Goal: Register for event/course

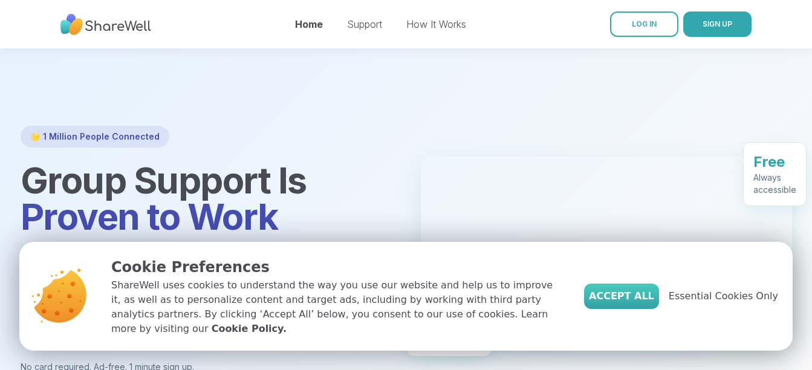
click at [655, 304] on span "Accept All" at bounding box center [621, 296] width 65 height 15
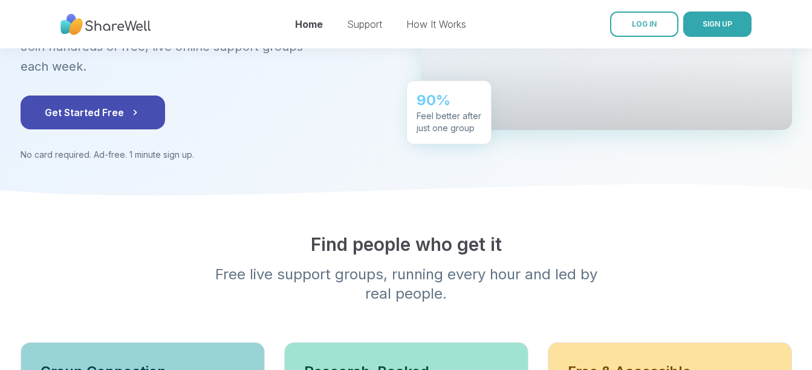
scroll to position [9, 0]
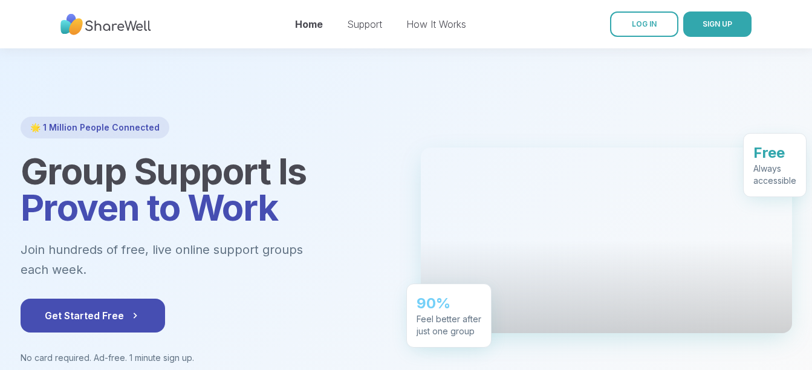
click at [763, 281] on div at bounding box center [606, 241] width 371 height 186
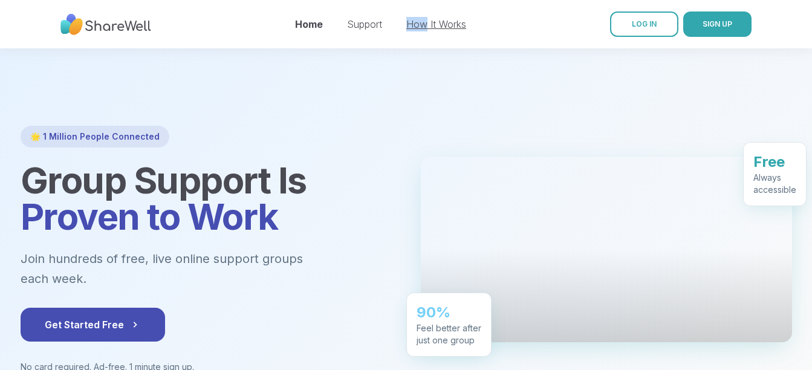
drag, startPoint x: 408, startPoint y: 31, endPoint x: 428, endPoint y: 19, distance: 23.7
click at [428, 19] on div "Home Support How It Works" at bounding box center [380, 24] width 171 height 34
click at [428, 19] on link "How It Works" at bounding box center [437, 24] width 60 height 12
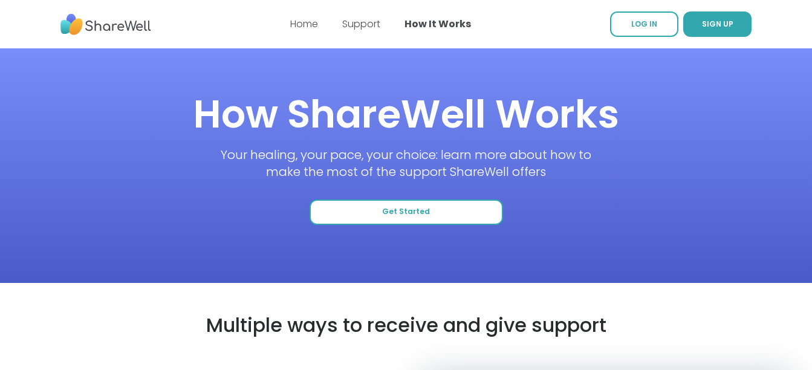
click at [364, 214] on button "Get Started" at bounding box center [407, 212] width 194 height 25
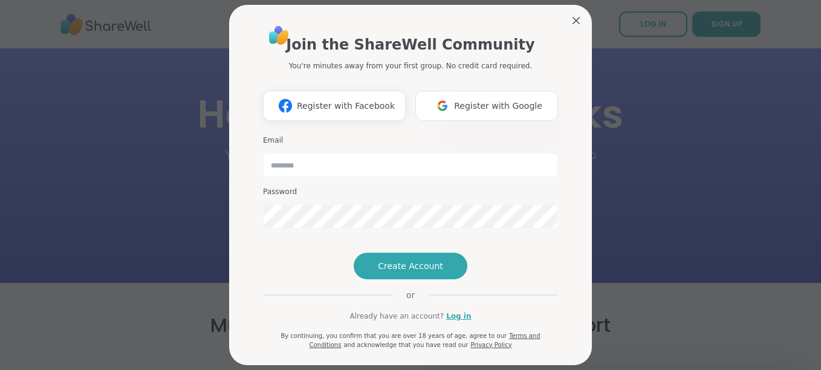
click at [473, 113] on button "Register with Google" at bounding box center [487, 106] width 143 height 30
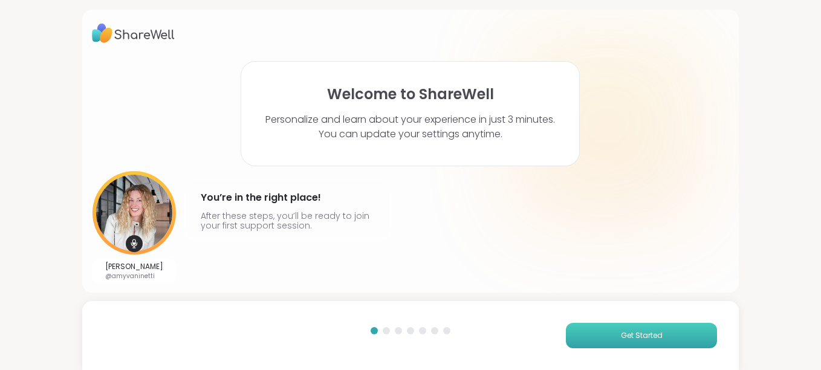
click at [639, 345] on button "Get Started" at bounding box center [641, 335] width 151 height 25
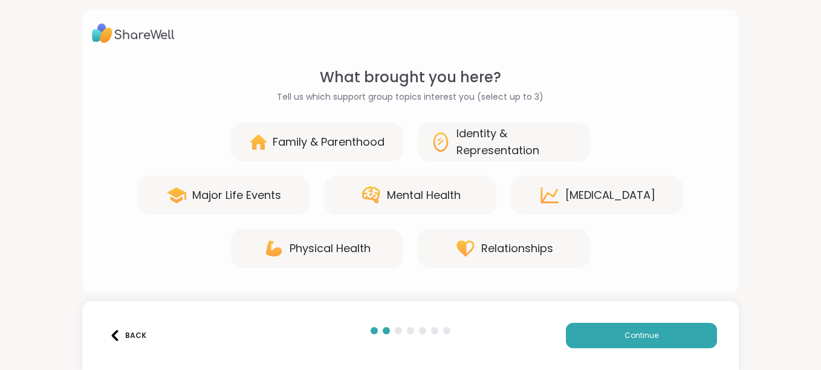
click at [403, 192] on div "Mental Health" at bounding box center [424, 195] width 74 height 17
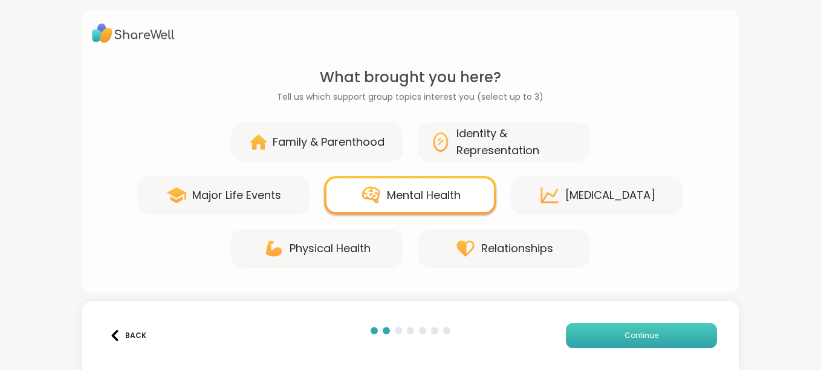
click at [648, 332] on span "Continue" at bounding box center [642, 335] width 34 height 11
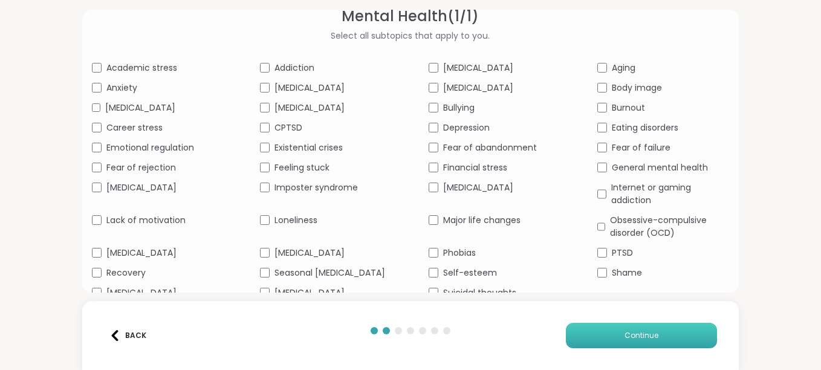
scroll to position [80, 0]
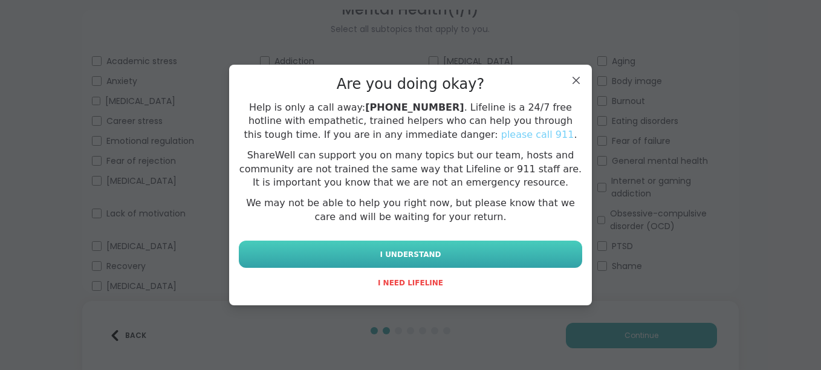
click at [430, 243] on button "I UNDERSTAND" at bounding box center [411, 254] width 344 height 27
click at [390, 253] on span "I UNDERSTAND" at bounding box center [410, 254] width 61 height 11
click at [406, 249] on span "I UNDERSTAND" at bounding box center [410, 254] width 61 height 11
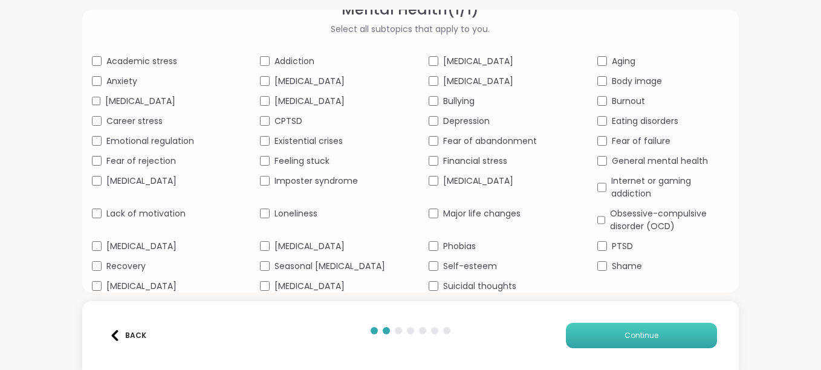
click at [606, 327] on button "Continue" at bounding box center [641, 335] width 151 height 25
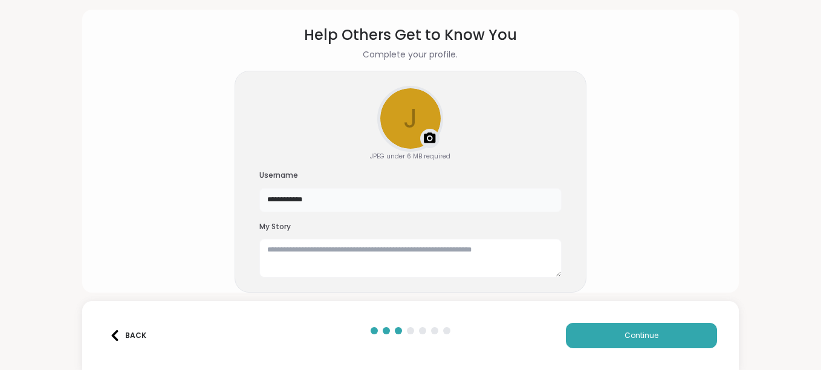
click at [294, 205] on input "**********" at bounding box center [411, 200] width 302 height 24
type input "****"
click at [175, 218] on section "Help Others Get to Know You Complete your profile. j Upload a profile photo JPE…" at bounding box center [411, 147] width 638 height 264
click at [309, 200] on input "****" at bounding box center [411, 200] width 302 height 24
click at [87, 240] on div "Help Others Get to Know You Complete your profile. j Upload a profile photo JPE…" at bounding box center [410, 151] width 657 height 283
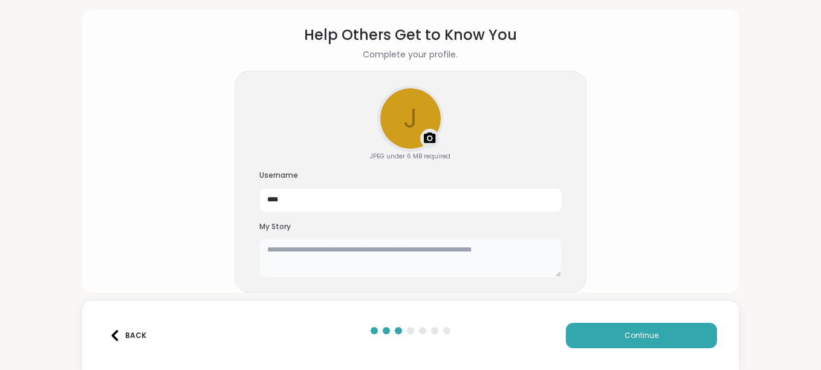
click at [361, 257] on textarea at bounding box center [411, 258] width 302 height 39
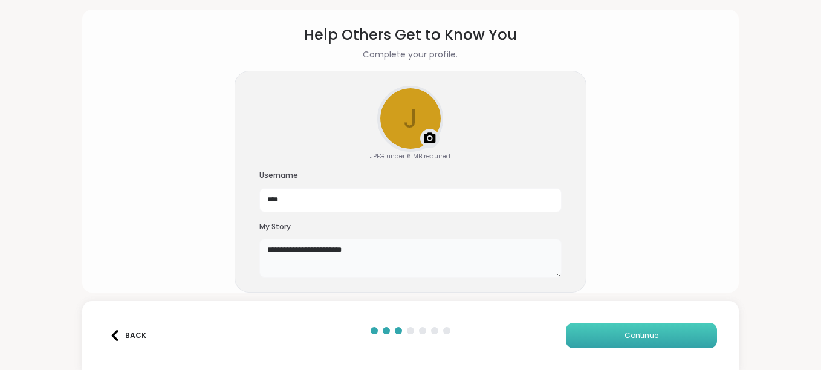
type textarea "**********"
click at [671, 339] on button "Continue" at bounding box center [641, 335] width 151 height 25
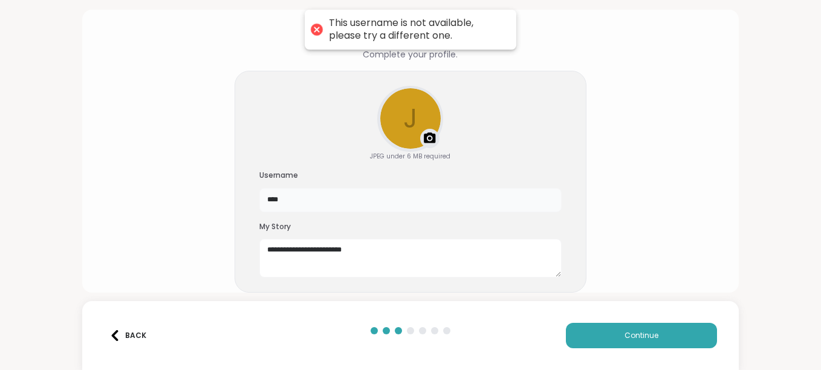
click at [294, 197] on input "****" at bounding box center [411, 200] width 302 height 24
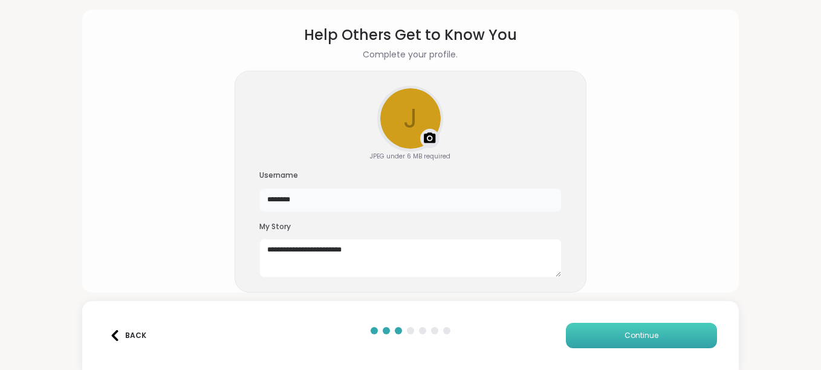
type input "********"
click at [625, 332] on span "Continue" at bounding box center [642, 335] width 34 height 11
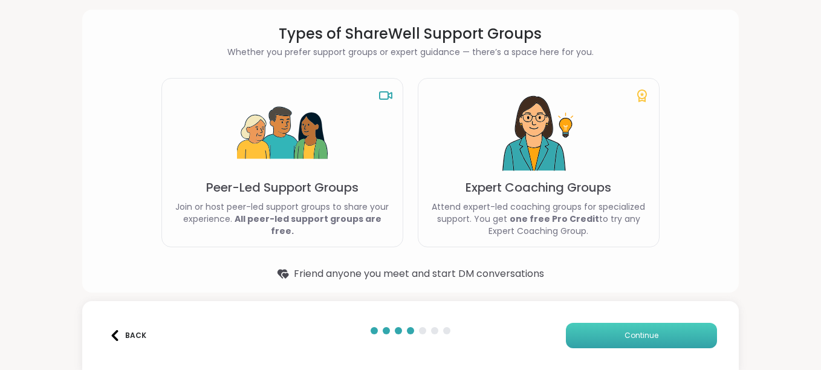
click at [625, 332] on span "Continue" at bounding box center [642, 335] width 34 height 11
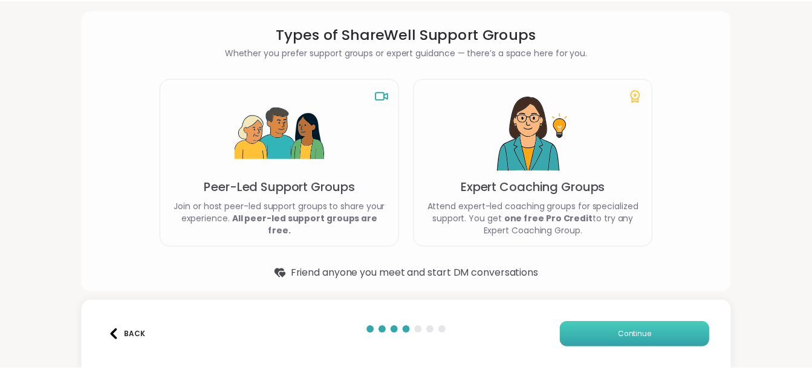
scroll to position [0, 0]
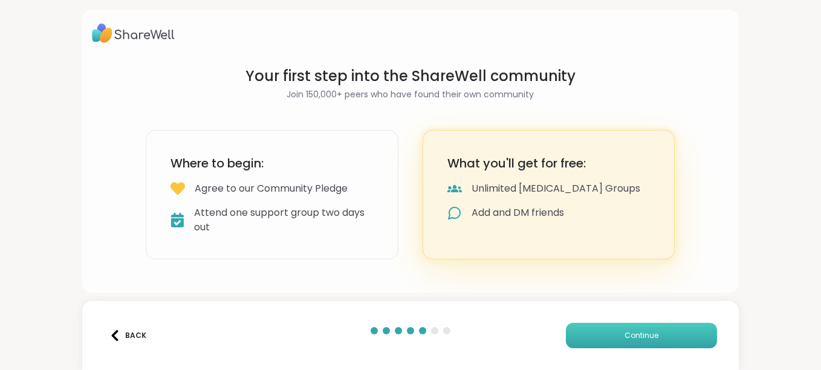
click at [625, 332] on span "Continue" at bounding box center [642, 335] width 34 height 11
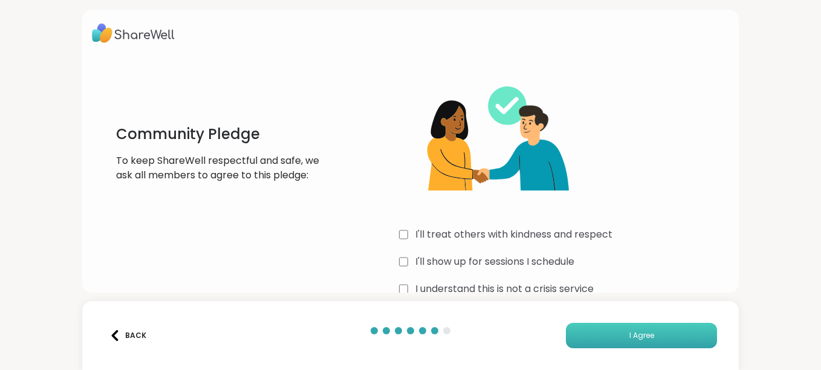
click at [615, 337] on button "I Agree" at bounding box center [641, 335] width 151 height 25
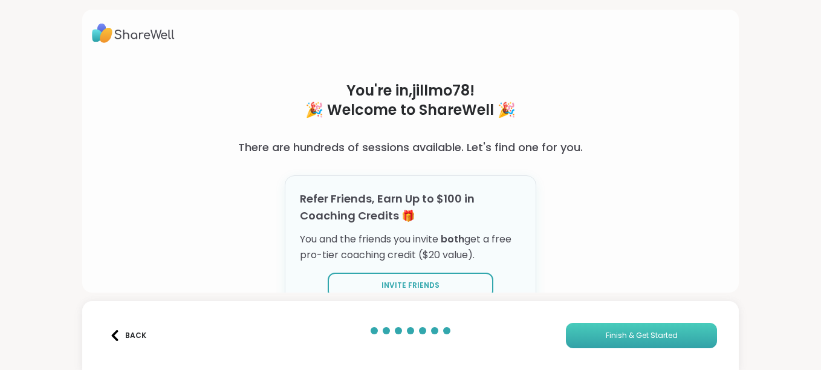
click at [659, 335] on span "Finish & Get Started" at bounding box center [642, 335] width 72 height 11
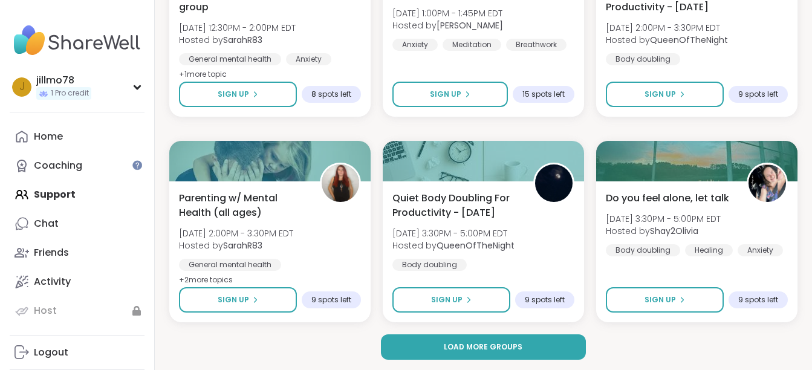
scroll to position [2357, 0]
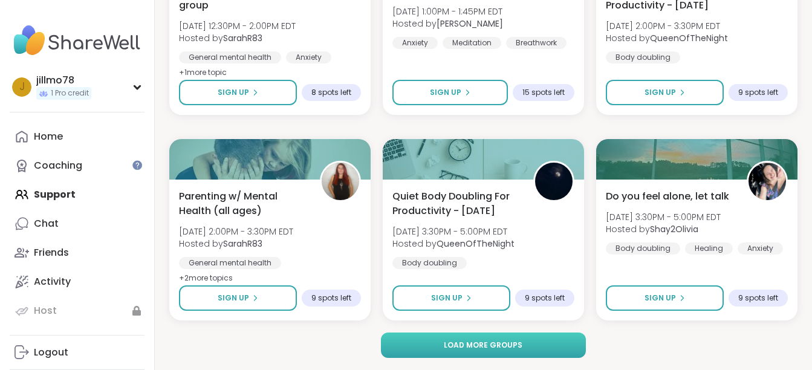
click at [464, 349] on span "Load more groups" at bounding box center [483, 345] width 79 height 11
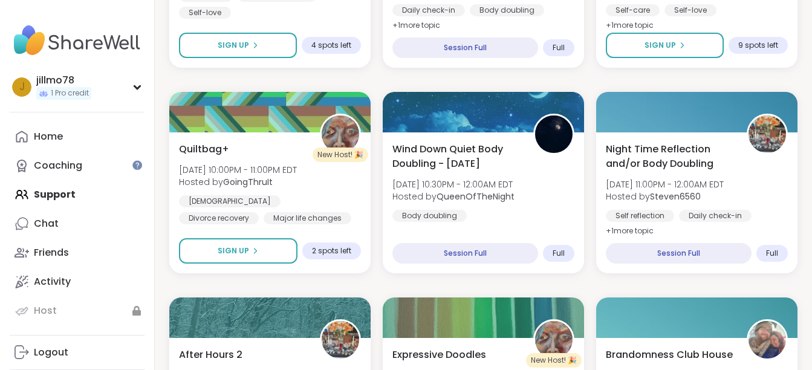
scroll to position [0, 0]
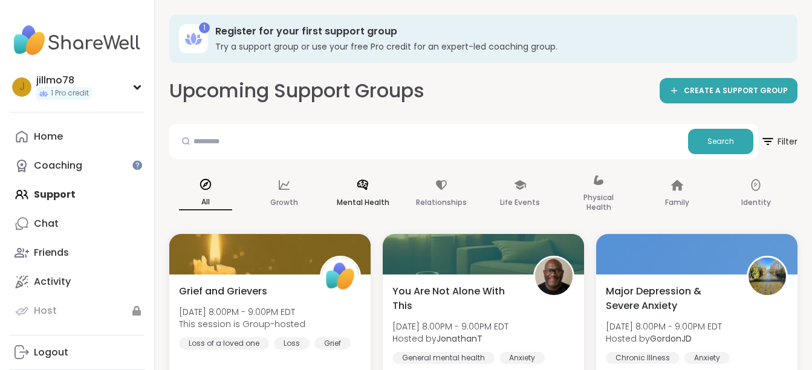
click at [368, 194] on div "Mental Health" at bounding box center [363, 194] width 73 height 60
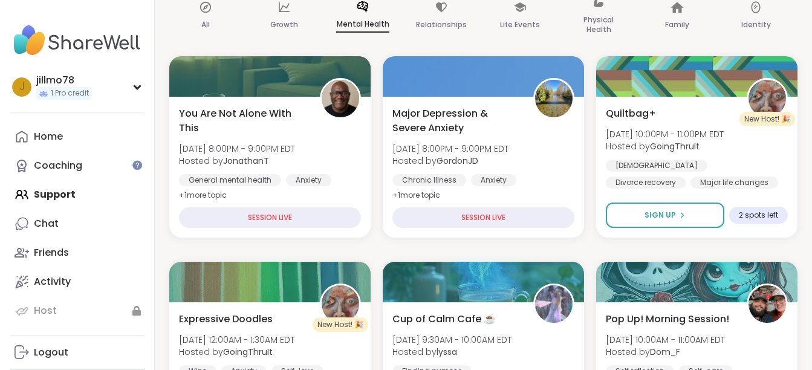
scroll to position [207, 0]
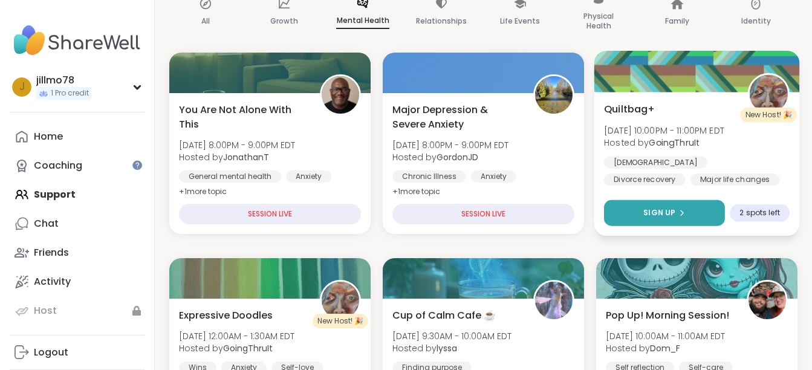
click at [691, 223] on button "Sign Up" at bounding box center [664, 213] width 121 height 26
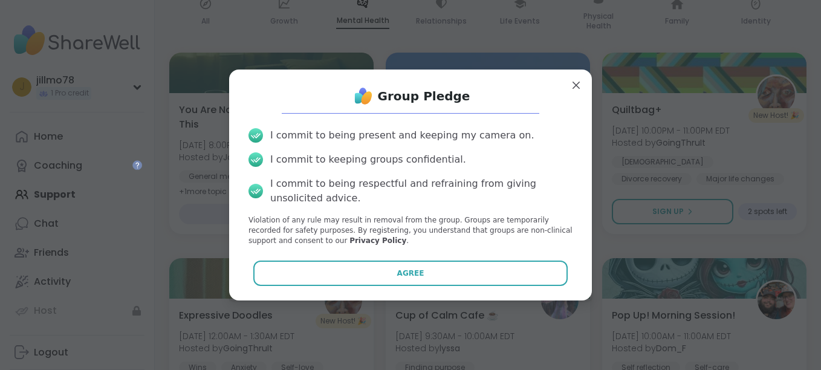
click at [566, 103] on div "Group Pledge" at bounding box center [411, 96] width 344 height 24
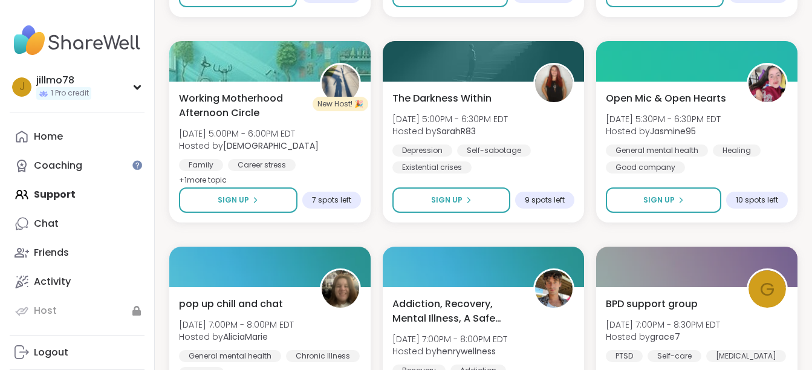
scroll to position [1445, 0]
